Goal: Information Seeking & Learning: Learn about a topic

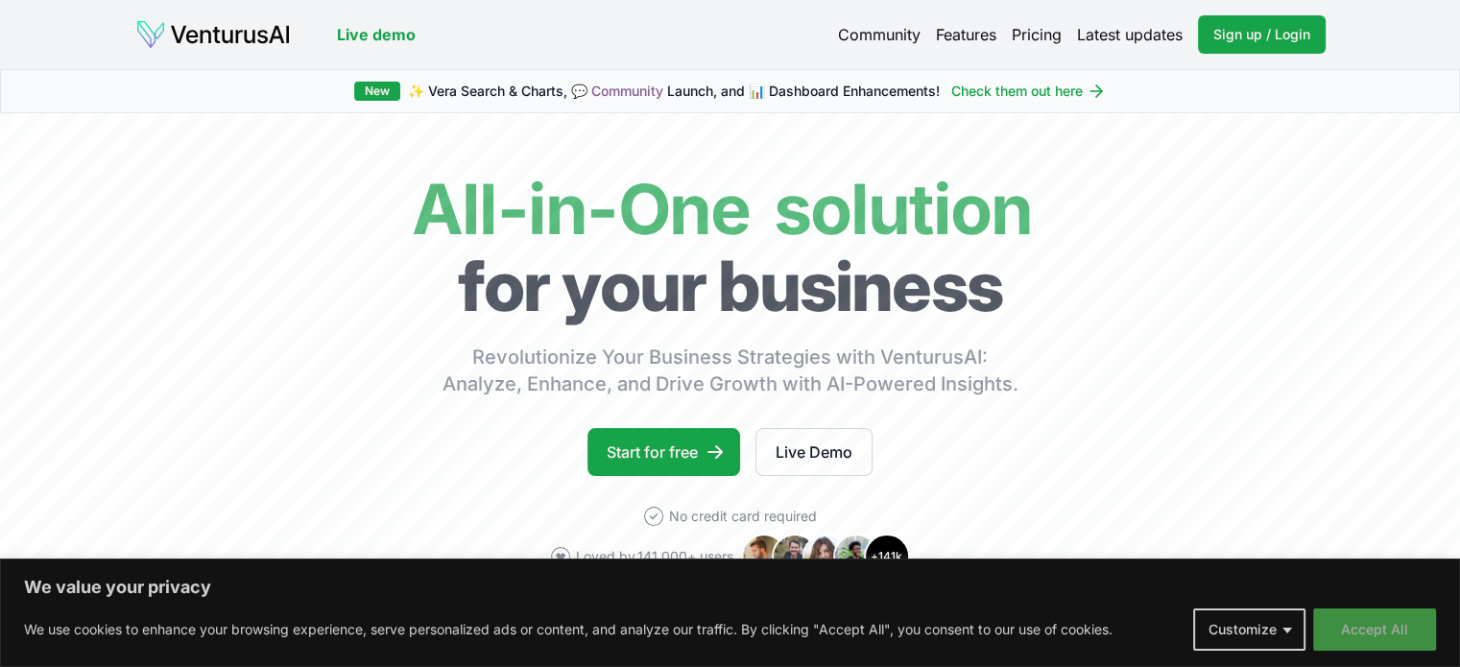
click at [1387, 620] on button "Accept All" at bounding box center [1374, 630] width 123 height 42
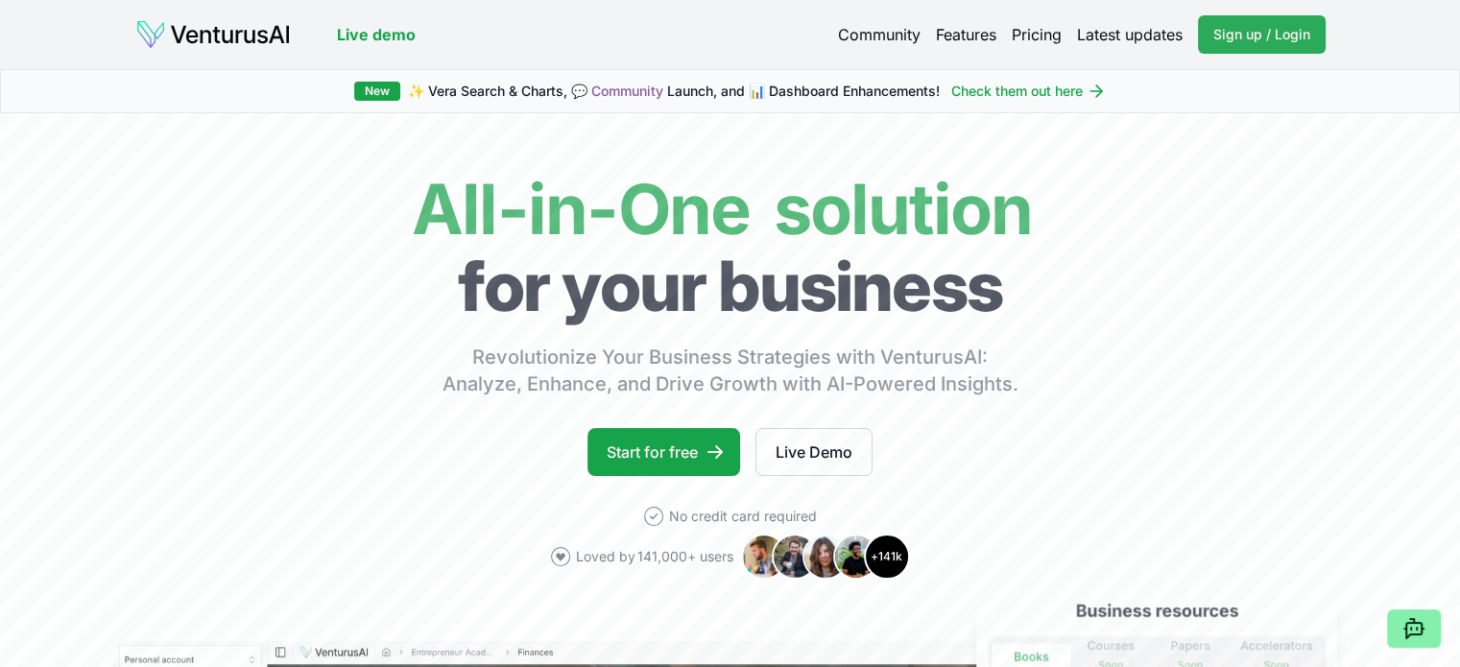
click at [1266, 26] on span "Sign up / Login" at bounding box center [1262, 34] width 97 height 19
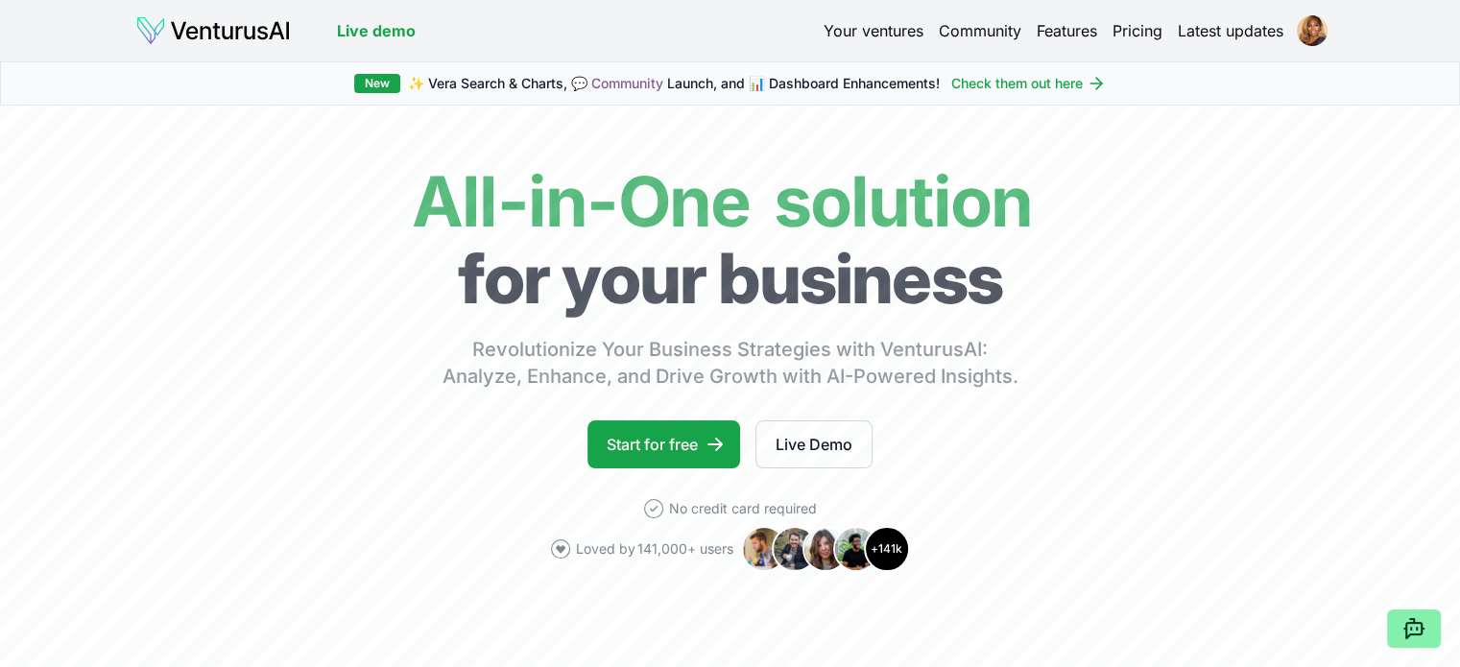
click at [1141, 33] on link "Pricing" at bounding box center [1138, 30] width 50 height 23
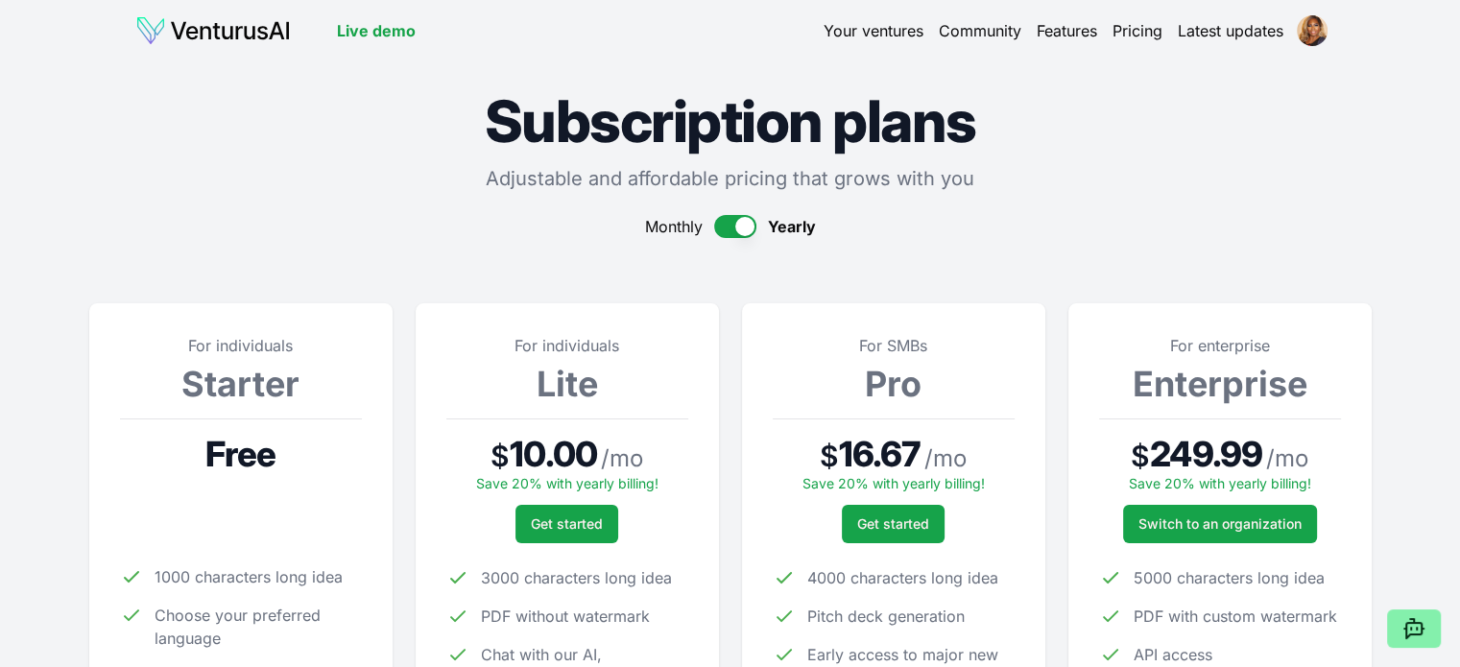
click at [722, 228] on button "button" at bounding box center [735, 226] width 42 height 23
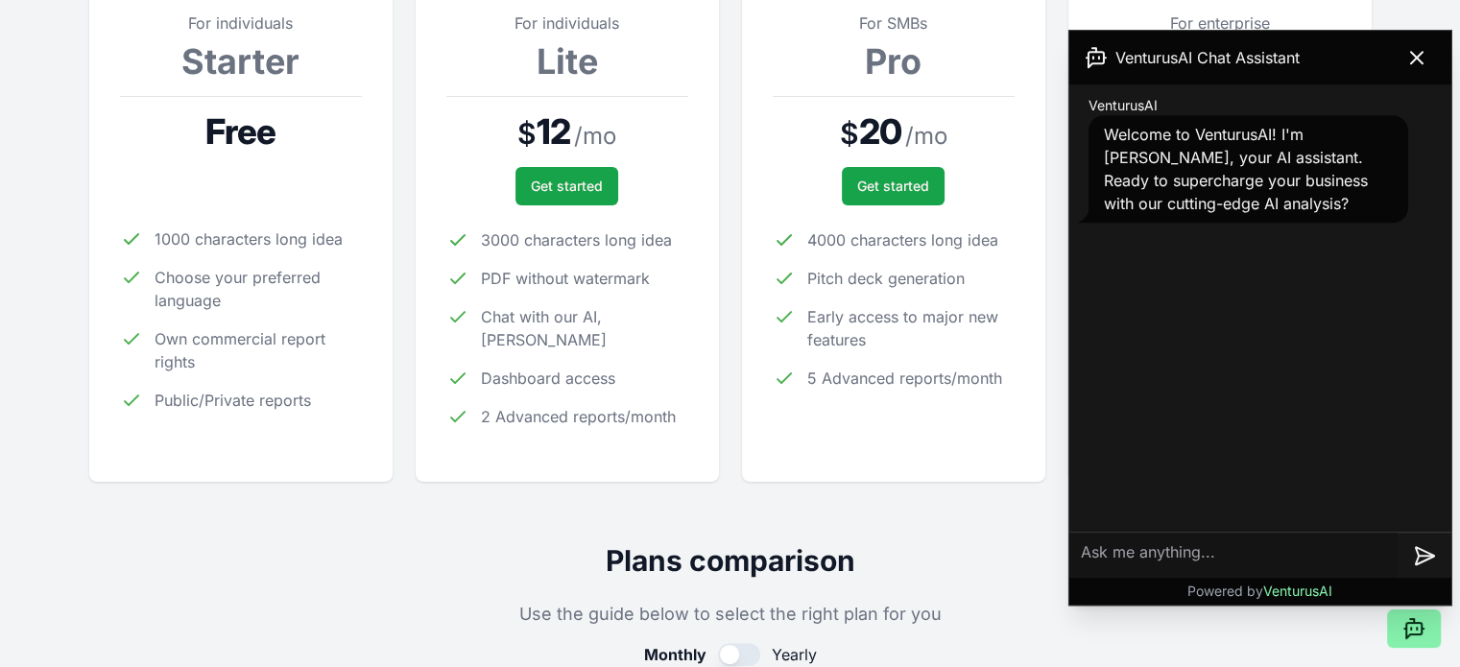
scroll to position [334, 0]
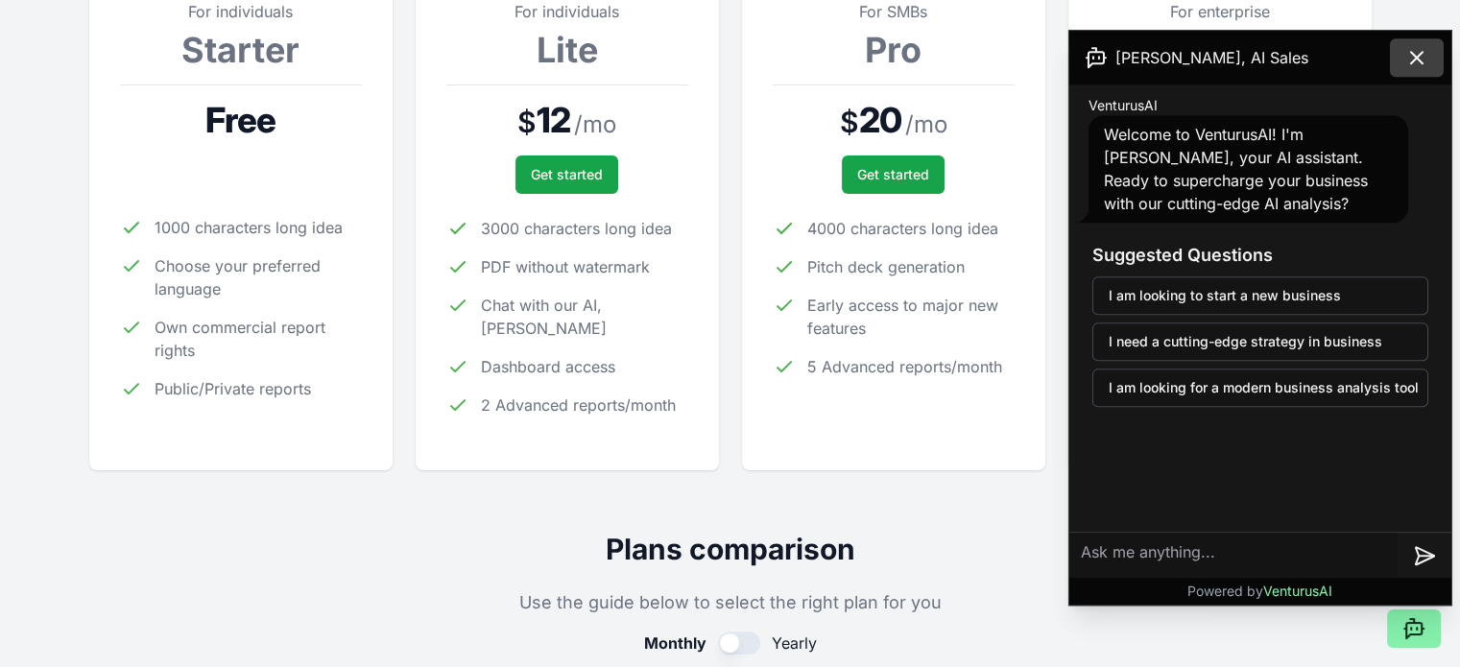
click at [1421, 52] on icon at bounding box center [1417, 57] width 23 height 23
